Goal: Task Accomplishment & Management: Manage account settings

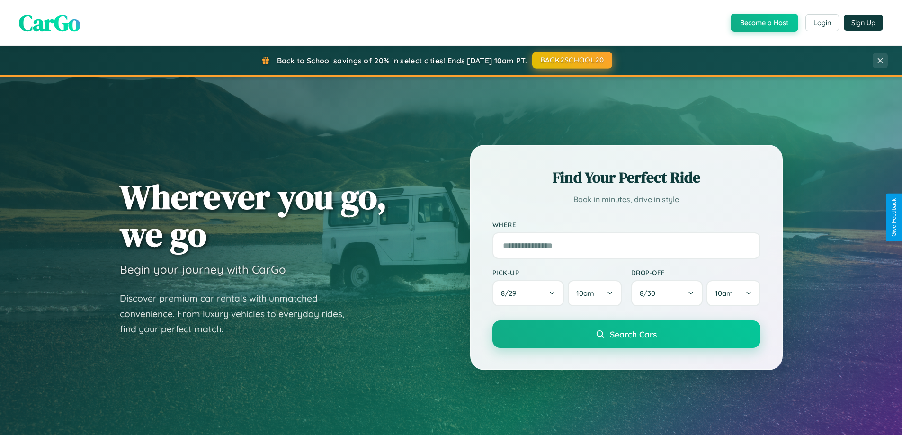
click at [571, 60] on button "BACK2SCHOOL20" at bounding box center [572, 60] width 80 height 17
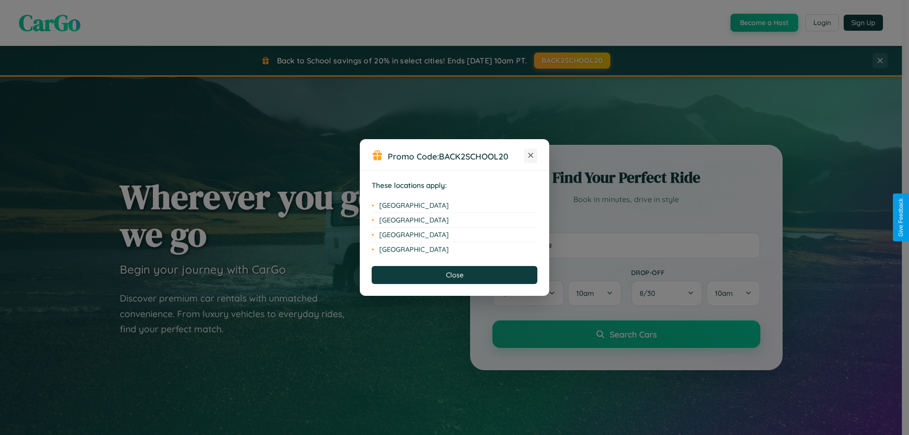
click at [530, 156] on icon at bounding box center [530, 155] width 5 height 5
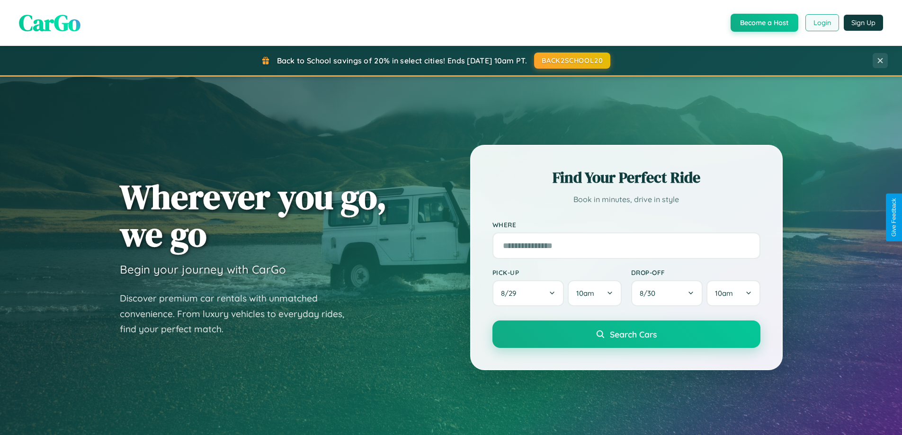
click at [821, 23] on button "Login" at bounding box center [822, 22] width 34 height 17
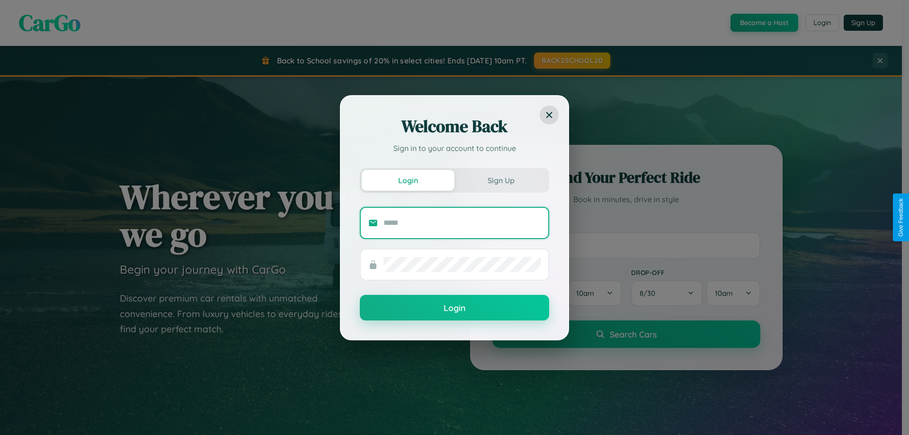
click at [462, 222] on input "text" at bounding box center [461, 222] width 157 height 15
type input "**********"
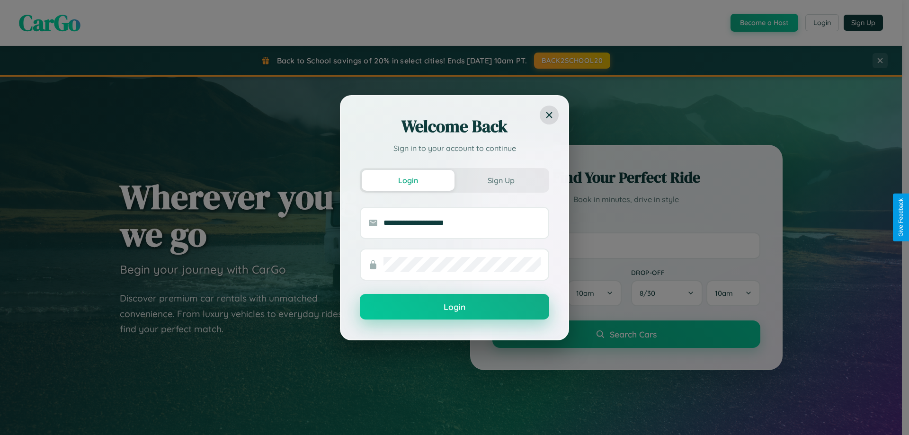
click at [454, 307] on button "Login" at bounding box center [454, 307] width 189 height 26
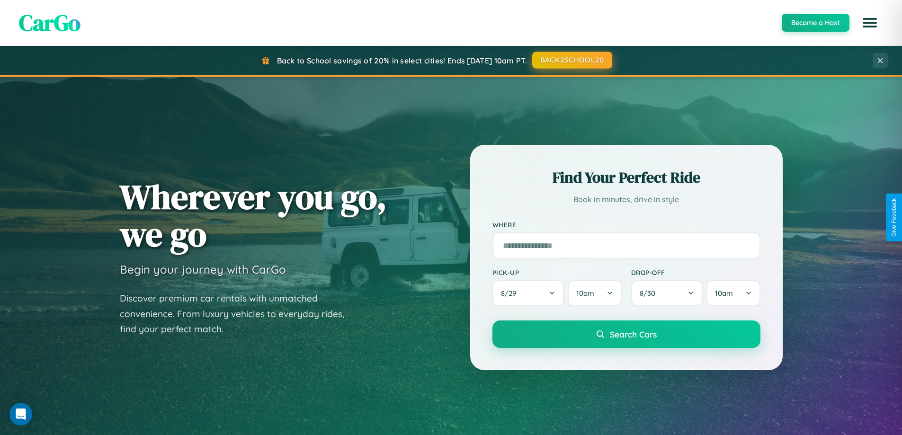
click at [571, 60] on button "BACK2SCHOOL20" at bounding box center [572, 60] width 80 height 17
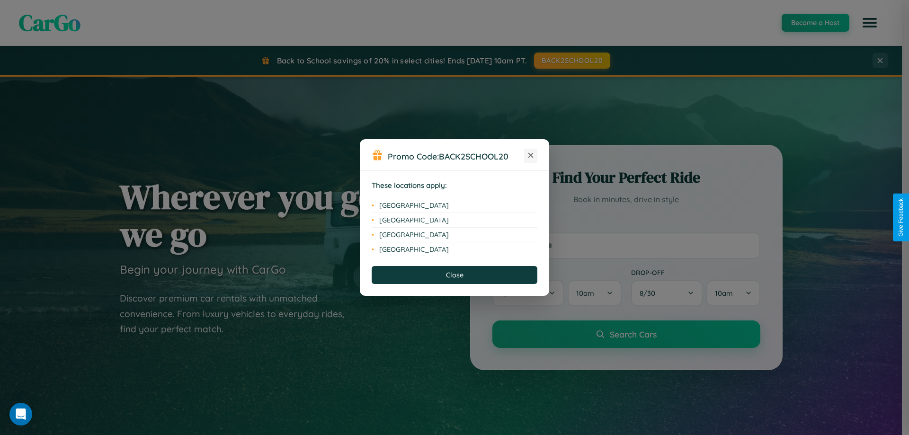
click at [530, 156] on icon at bounding box center [530, 155] width 5 height 5
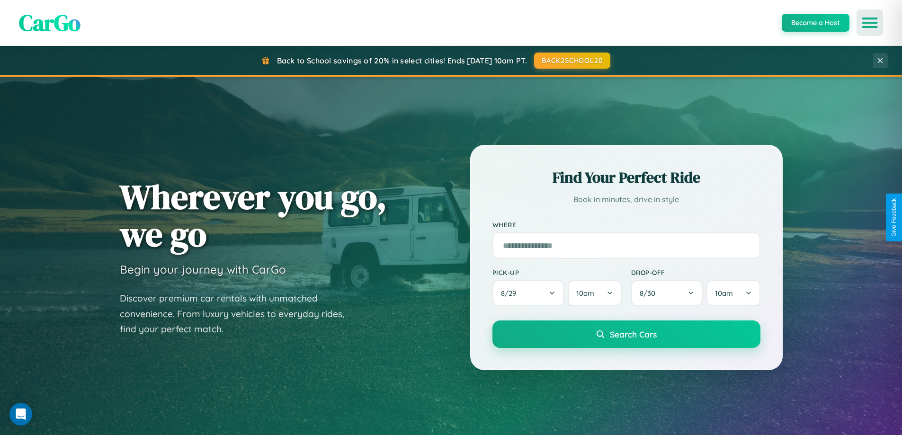
click at [869, 23] on icon "Open menu" at bounding box center [870, 22] width 14 height 9
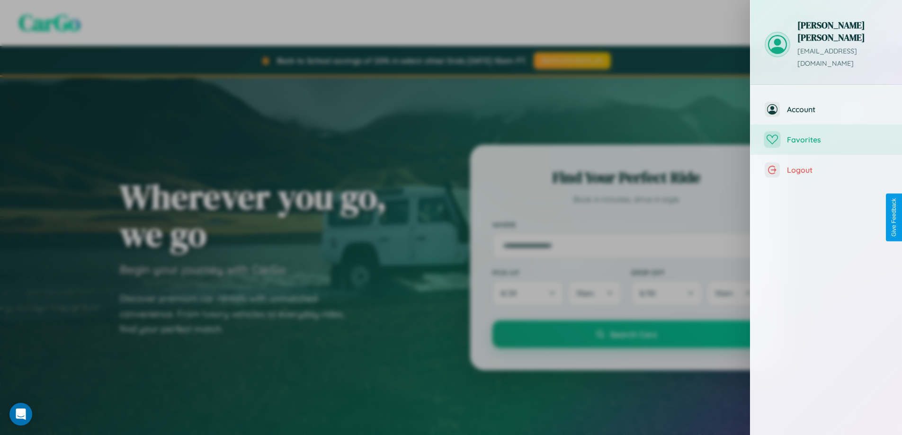
click at [826, 135] on span "Favorites" at bounding box center [837, 139] width 101 height 9
